Goal: Task Accomplishment & Management: Manage account settings

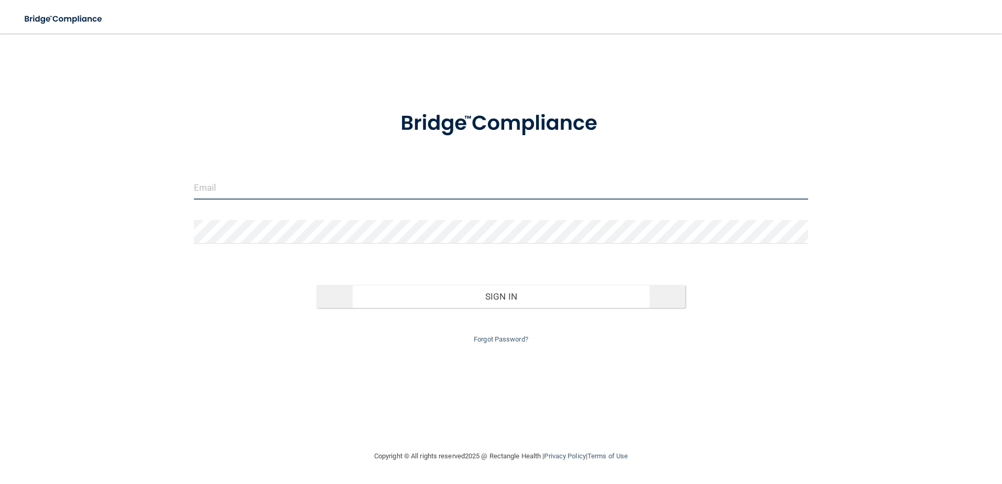
type input "[EMAIL_ADDRESS][DOMAIN_NAME]"
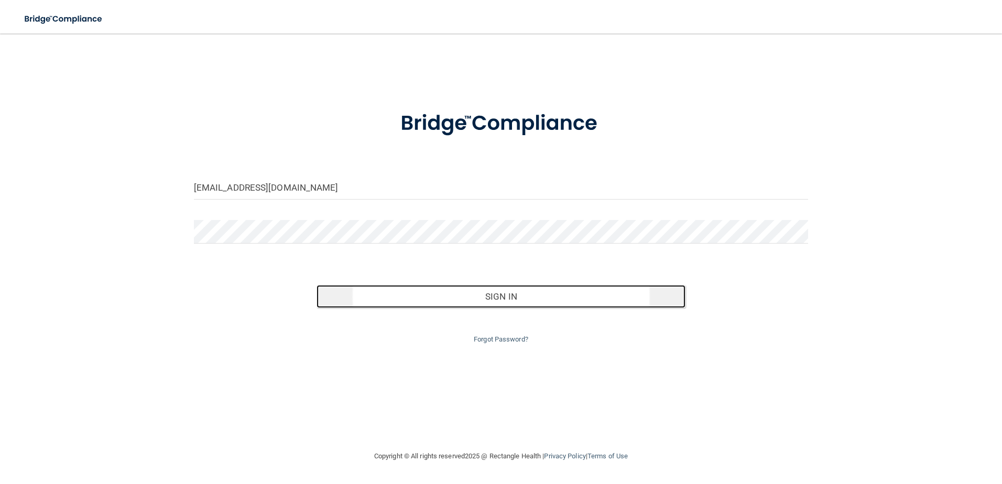
click at [501, 293] on button "Sign In" at bounding box center [501, 296] width 369 height 23
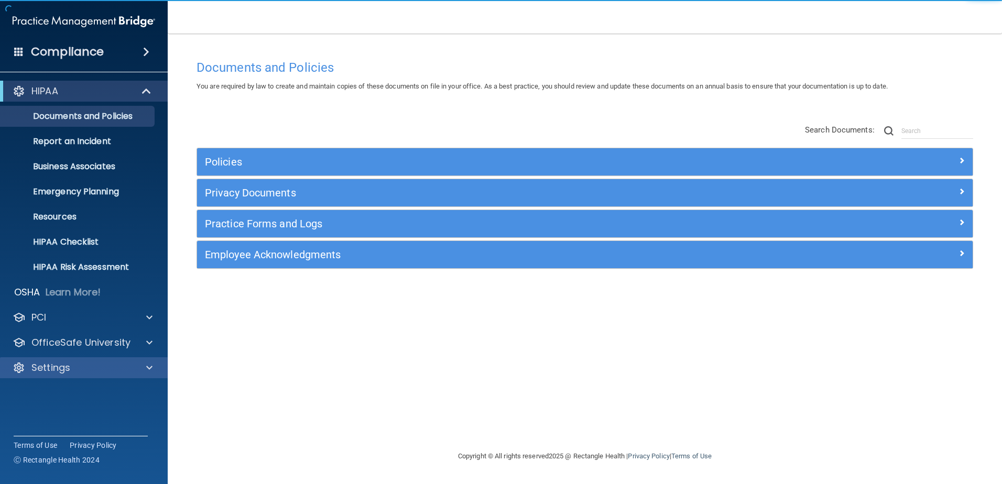
click at [27, 375] on div "Settings" at bounding box center [84, 368] width 168 height 21
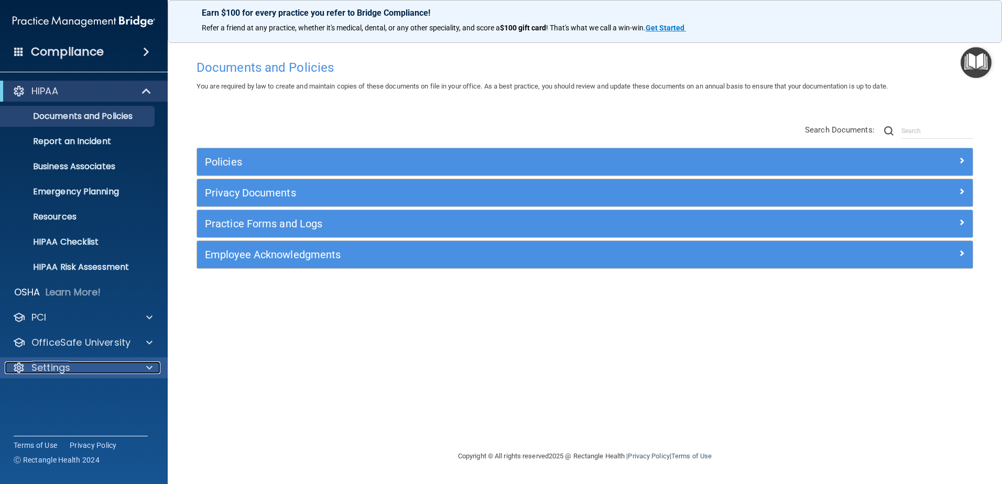
click at [150, 365] on span at bounding box center [149, 368] width 6 height 13
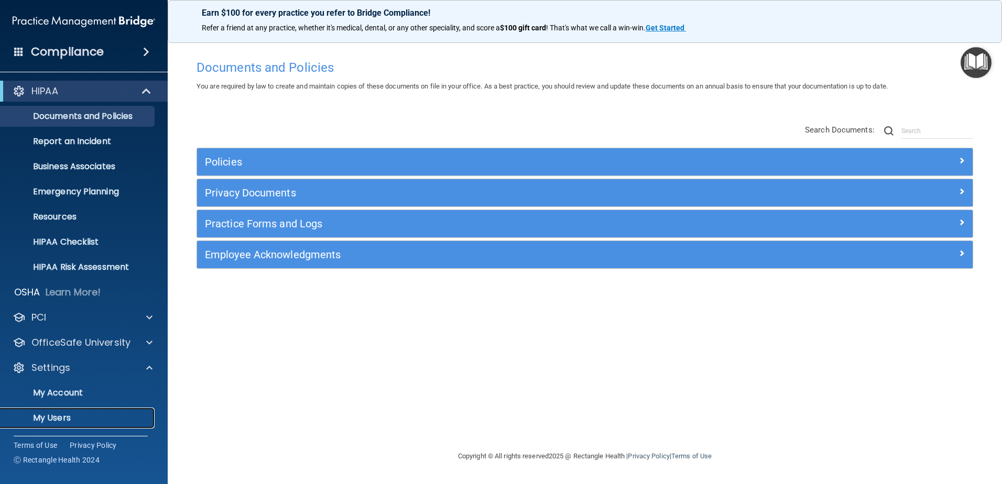
click at [53, 419] on p "My Users" at bounding box center [78, 418] width 143 height 10
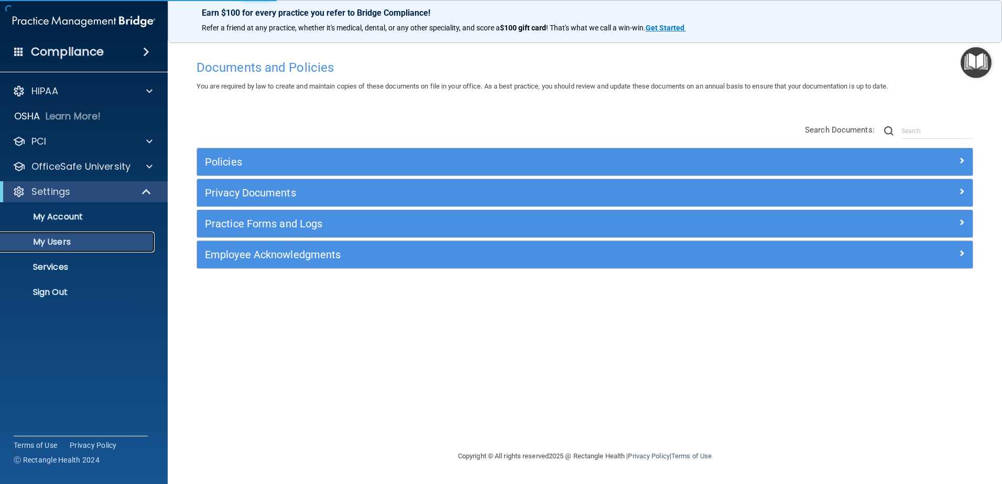
select select "20"
